Goal: Book appointment/travel/reservation

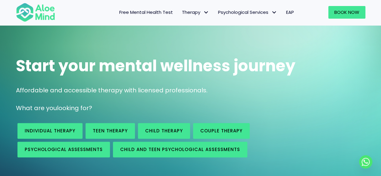
scroll to position [60, 0]
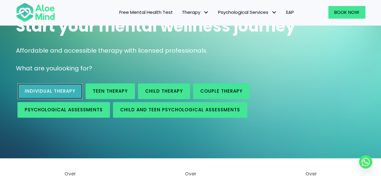
click at [55, 93] on span "Individual therapy" at bounding box center [50, 91] width 51 height 6
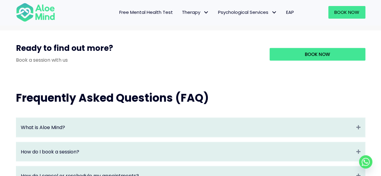
scroll to position [543, 0]
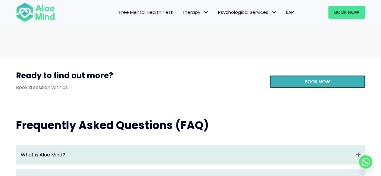
click at [289, 86] on link "Book Now" at bounding box center [318, 81] width 96 height 13
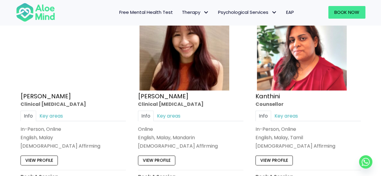
scroll to position [784, 0]
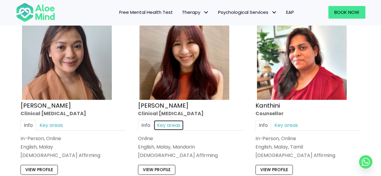
click at [164, 127] on link "Key areas" at bounding box center [169, 125] width 30 height 11
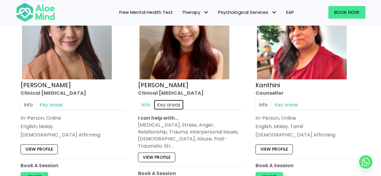
scroll to position [814, 0]
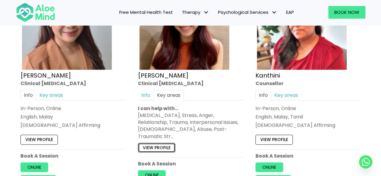
click at [164, 143] on link "View profile" at bounding box center [156, 148] width 37 height 10
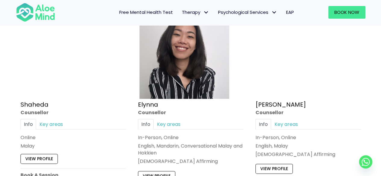
scroll to position [543, 0]
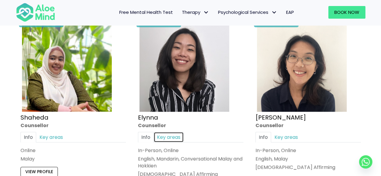
click at [176, 140] on link "Key areas" at bounding box center [169, 137] width 30 height 11
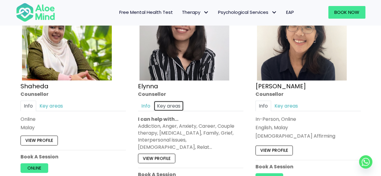
scroll to position [633, 0]
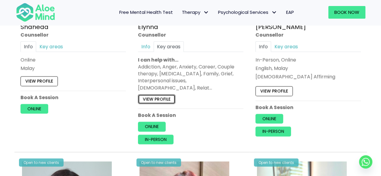
click at [148, 95] on link "View profile" at bounding box center [156, 100] width 37 height 10
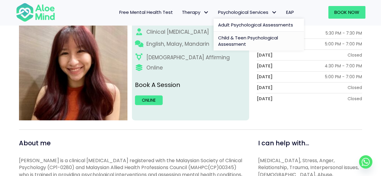
scroll to position [30, 0]
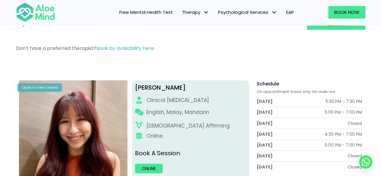
click at [150, 11] on span "Free Mental Health Test" at bounding box center [146, 12] width 54 height 6
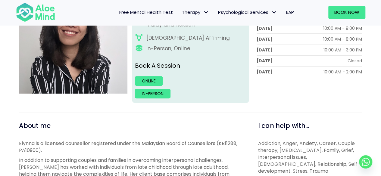
scroll to position [90, 0]
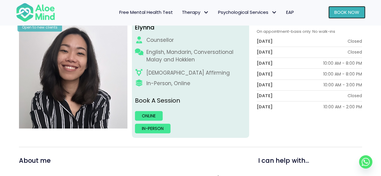
click at [339, 17] on link "Book Now" at bounding box center [347, 12] width 37 height 13
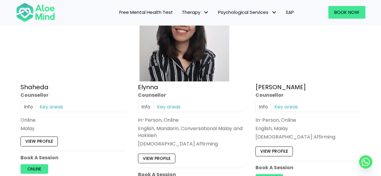
scroll to position [603, 0]
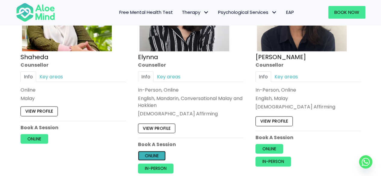
click at [161, 153] on link "Online" at bounding box center [152, 156] width 28 height 10
click at [154, 152] on link "Online" at bounding box center [152, 156] width 28 height 10
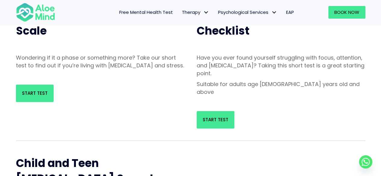
scroll to position [93, 0]
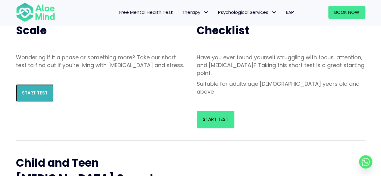
click at [39, 97] on link "Start Test" at bounding box center [35, 92] width 38 height 17
